Goal: Task Accomplishment & Management: Use online tool/utility

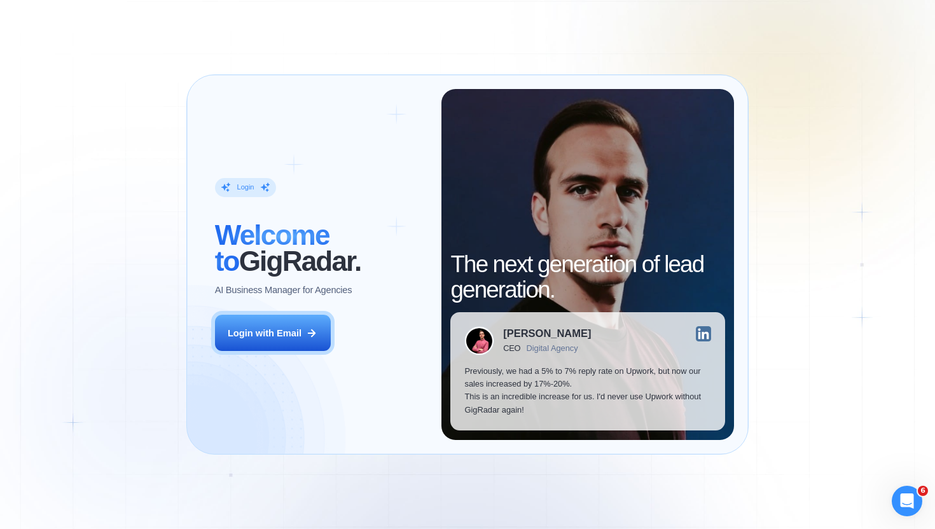
drag, startPoint x: 291, startPoint y: 332, endPoint x: 262, endPoint y: 301, distance: 42.3
click at [290, 330] on div "Login with Email" at bounding box center [265, 333] width 74 height 13
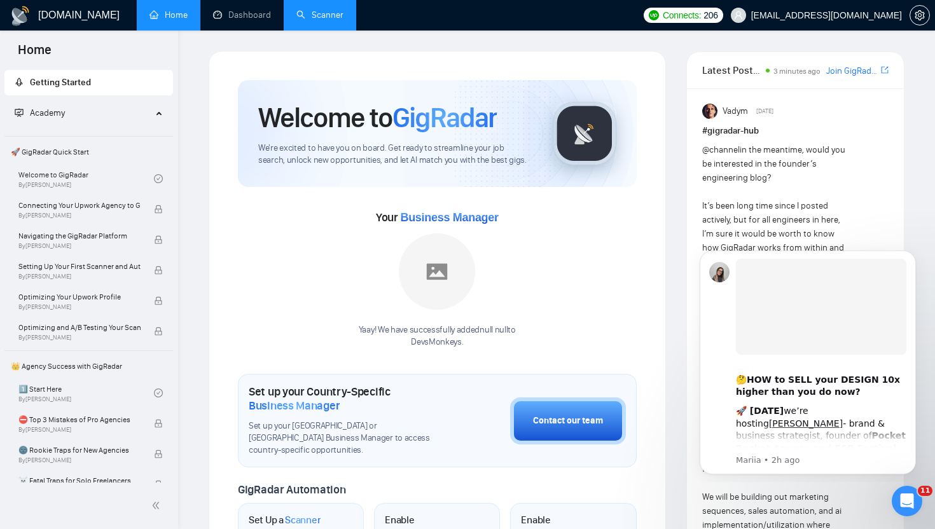
click at [312, 15] on link "Scanner" at bounding box center [320, 15] width 47 height 11
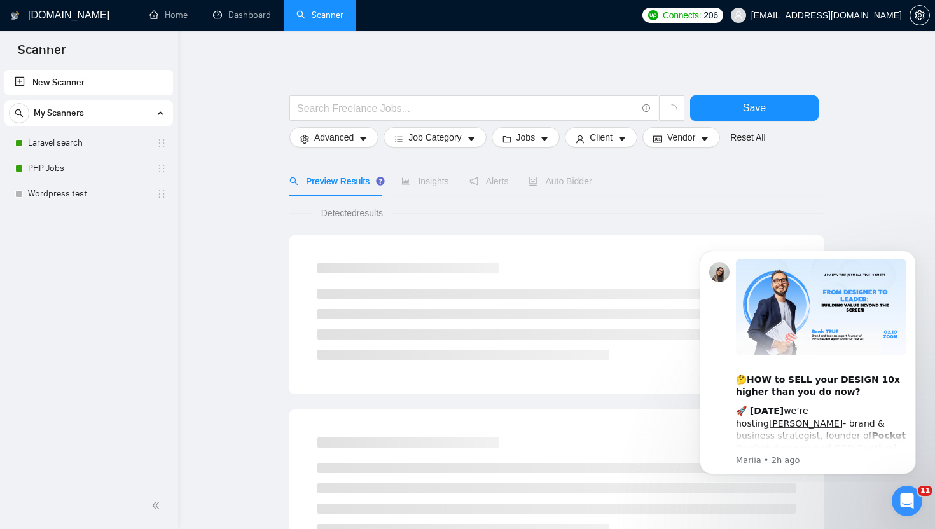
drag, startPoint x: 55, startPoint y: 167, endPoint x: 307, endPoint y: 164, distance: 252.0
click at [55, 167] on link "PHP Jobs" at bounding box center [88, 168] width 121 height 25
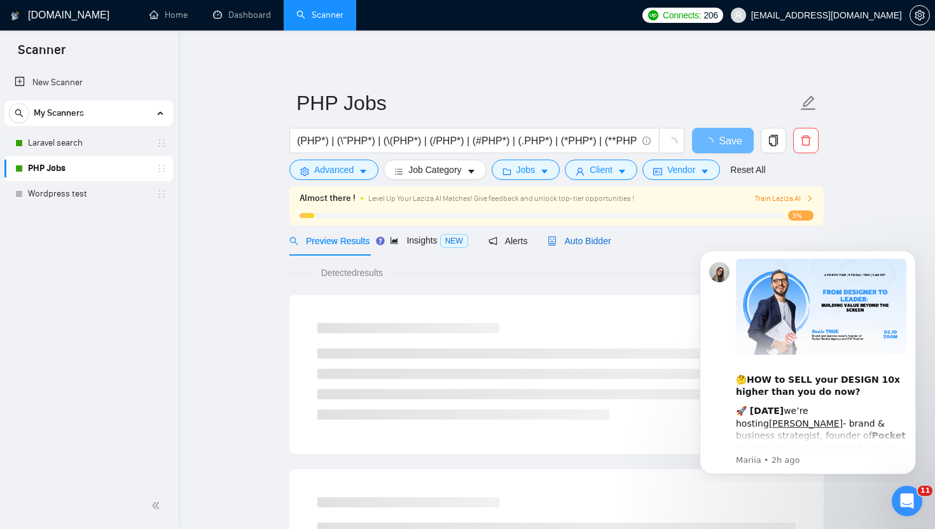
drag, startPoint x: 601, startPoint y: 238, endPoint x: 626, endPoint y: 227, distance: 27.1
click at [601, 238] on span "Auto Bidder" at bounding box center [579, 241] width 63 height 10
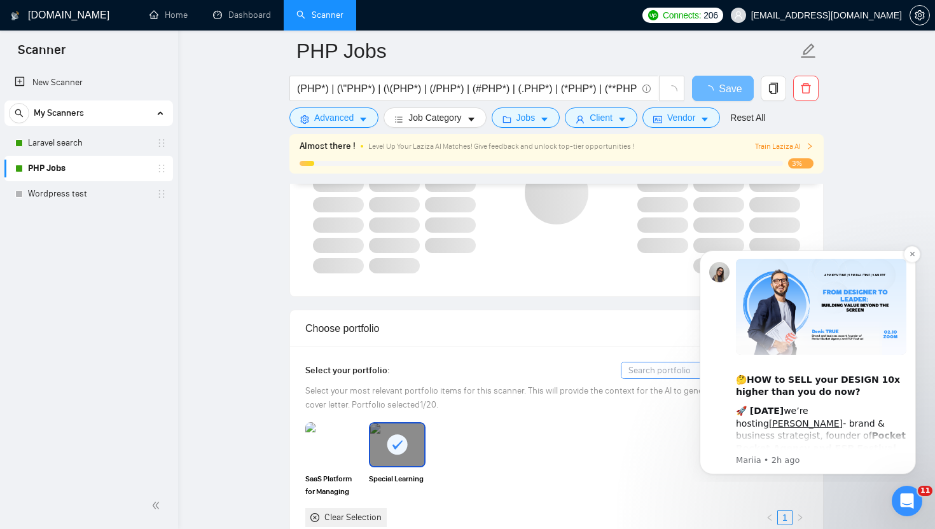
scroll to position [1039, 0]
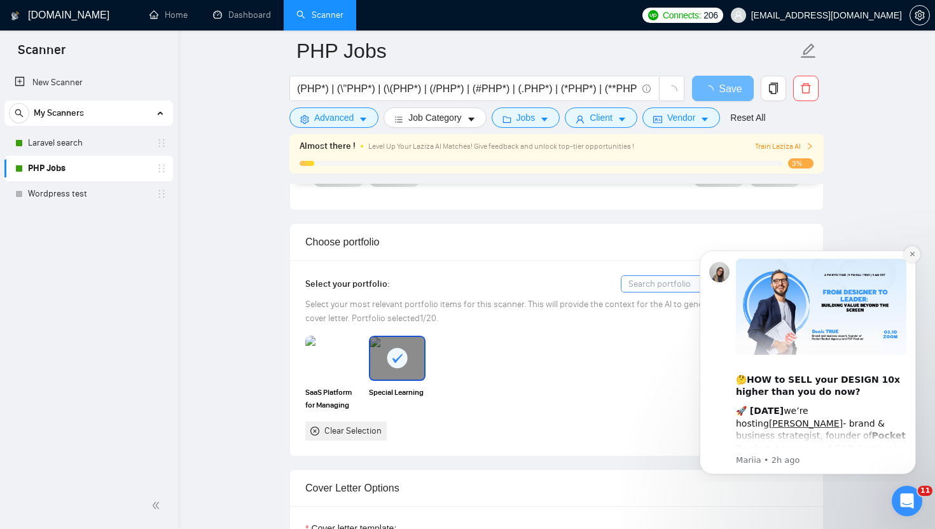
click at [917, 258] on button "Dismiss notification" at bounding box center [912, 254] width 17 height 17
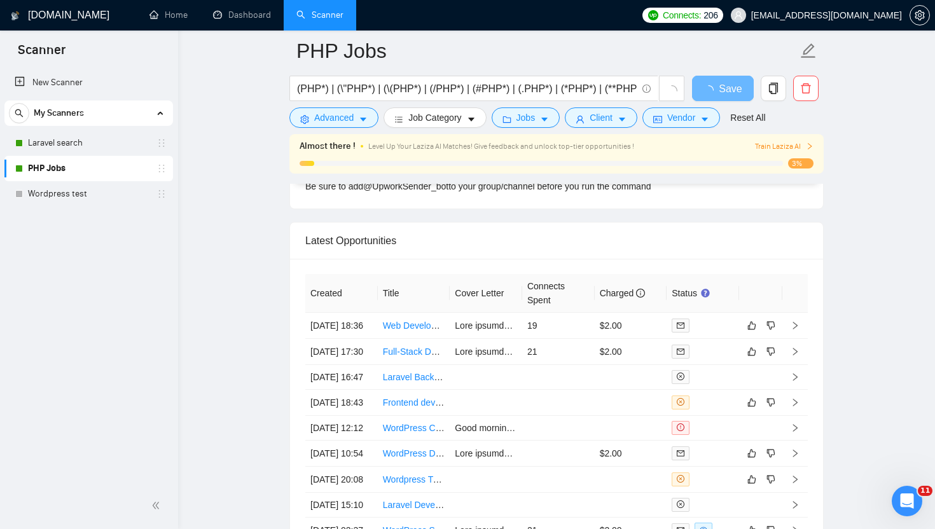
scroll to position [3083, 0]
